Goal: Register for event/course

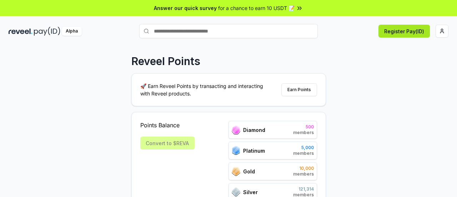
click at [408, 33] on button "Register Pay(ID)" at bounding box center [403, 31] width 51 height 13
